Goal: Task Accomplishment & Management: Use online tool/utility

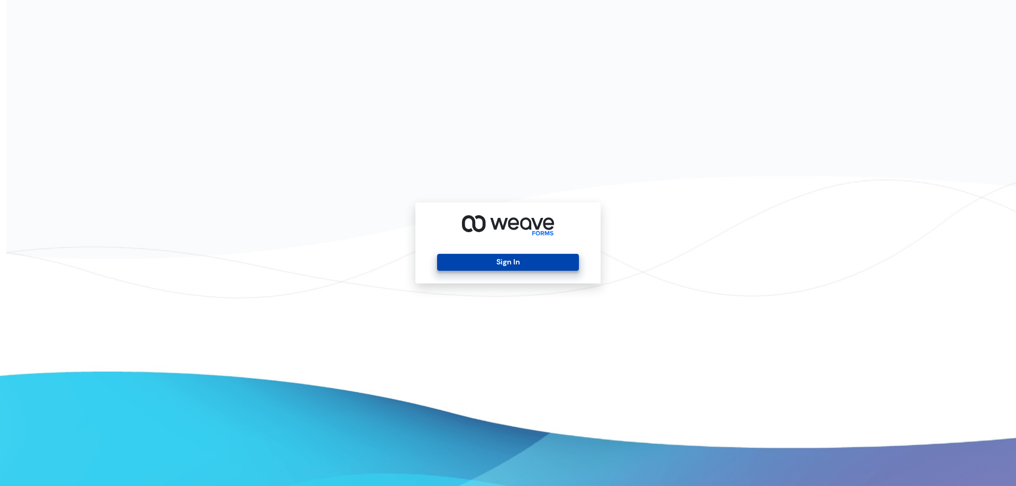
click at [510, 264] on button "Sign In" at bounding box center [507, 262] width 141 height 17
